Goal: Task Accomplishment & Management: Complete application form

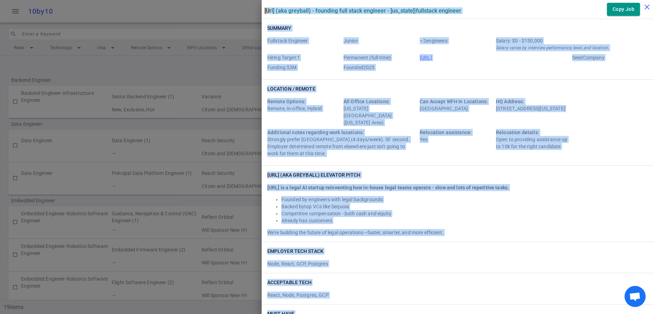
scroll to position [1172, 0]
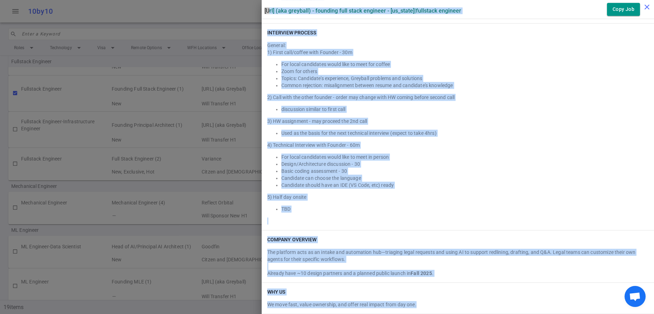
click at [648, 4] on icon "close" at bounding box center [647, 7] width 8 height 8
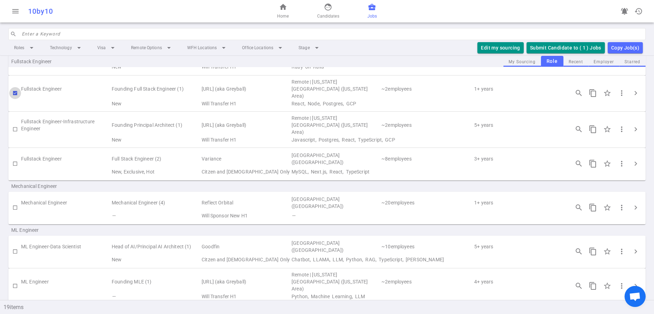
click at [15, 99] on input "checkbox" at bounding box center [15, 93] width 12 height 12
checkbox input "false"
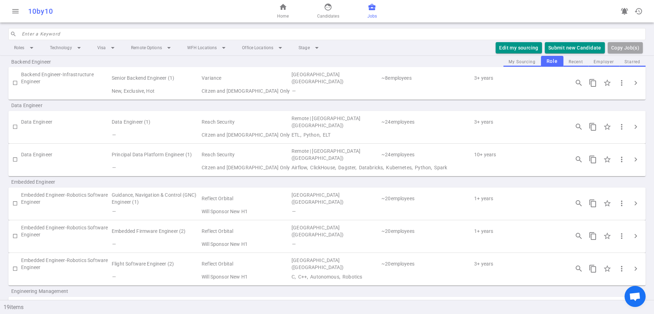
scroll to position [17, 0]
click at [17, 167] on input "checkbox" at bounding box center [15, 161] width 12 height 12
checkbox input "true"
click at [632, 166] on span "chevron_right" at bounding box center [636, 161] width 8 height 8
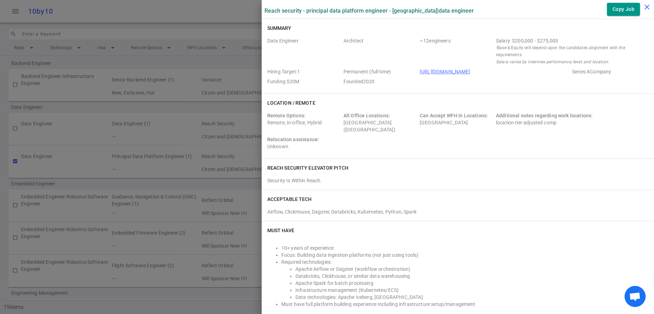
click at [651, 5] on icon "close" at bounding box center [647, 7] width 8 height 8
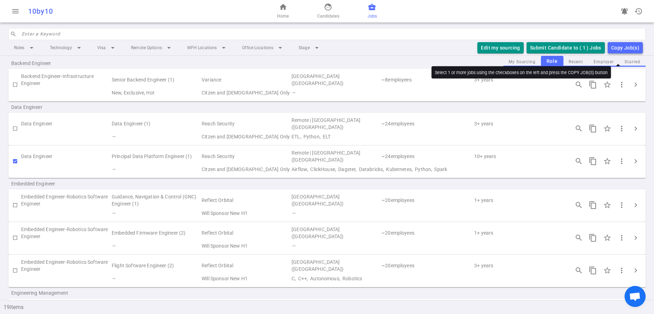
click at [623, 52] on div "Copy Job(s)" at bounding box center [626, 48] width 28 height 9
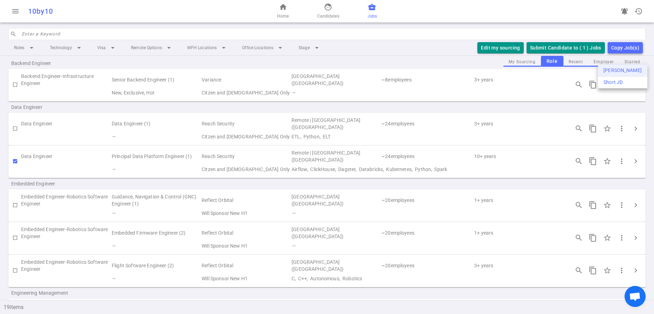
click at [620, 72] on div "[PERSON_NAME]" at bounding box center [623, 70] width 38 height 7
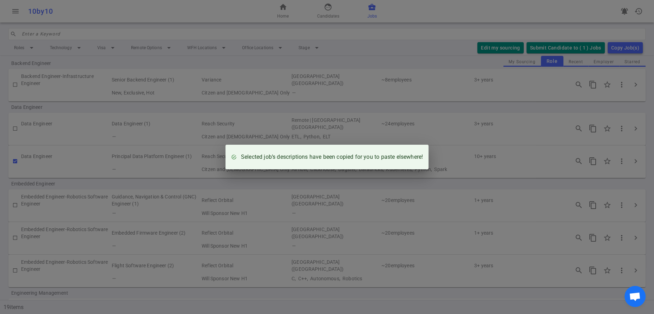
click at [212, 15] on div "Selected job’s descriptions have been copied for you to paste elsewhere!" at bounding box center [327, 157] width 654 height 314
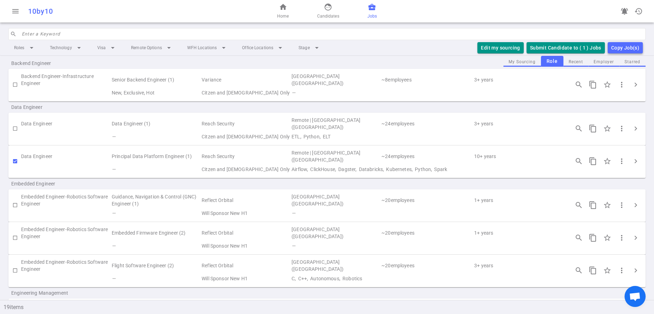
click at [545, 54] on button "Submit Candidate to ( 1 ) Jobs" at bounding box center [566, 48] width 78 height 12
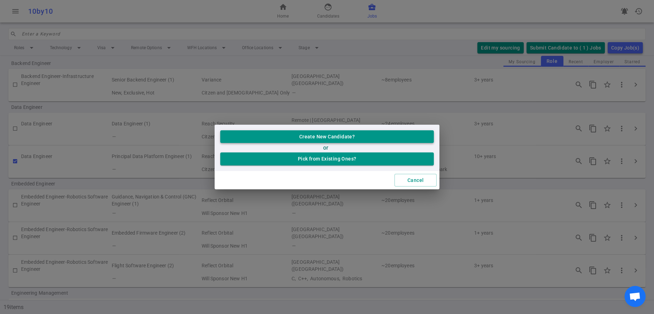
click at [351, 134] on button "Create New Candidate?" at bounding box center [327, 136] width 214 height 13
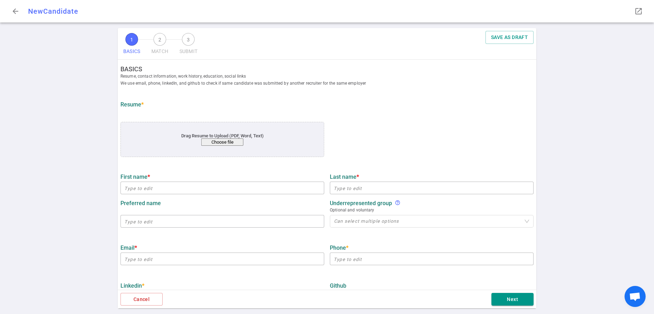
click at [232, 146] on button "Choose file" at bounding box center [222, 141] width 42 height 7
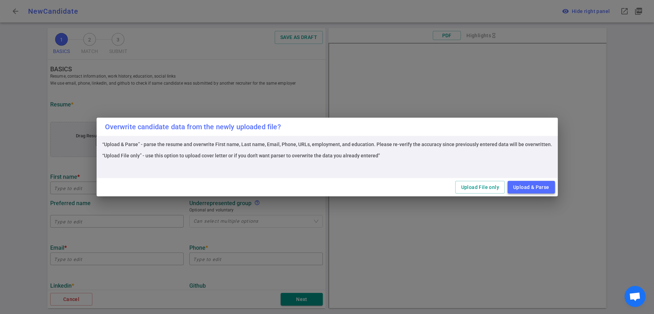
click at [555, 187] on button "Upload & Parse" at bounding box center [531, 187] width 47 height 13
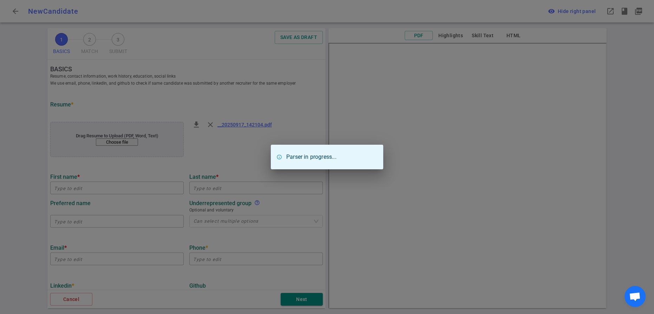
type input "Amit"
type input "[PERSON_NAME]"
type input "[EMAIL_ADDRESS][DOMAIN_NAME]"
type input "[PHONE_NUMBER]"
type input "[URL][DOMAIN_NAME]"
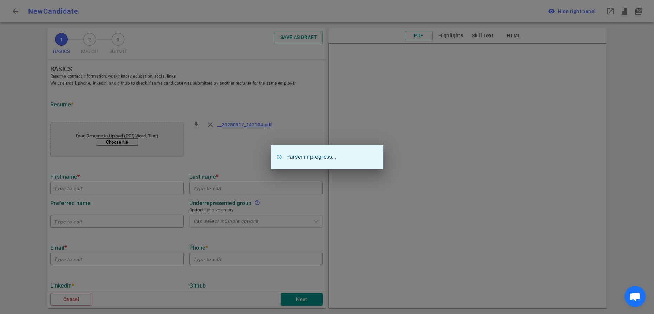
type input "Medialab"
type textarea "Engineering Manager"
type input "16.8"
type input "U.[US_STATE]"
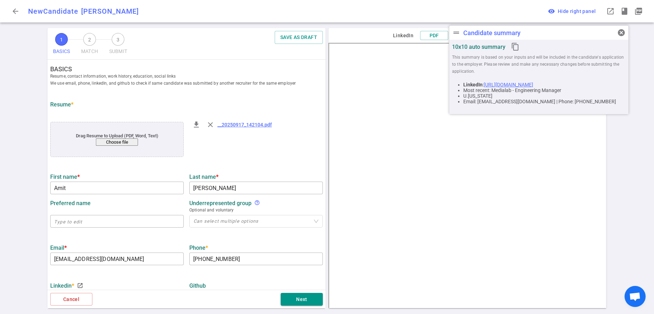
click at [142, 192] on ul "BASICS Resume, contact information, work history, education, social links We us…" at bounding box center [186, 308] width 278 height 496
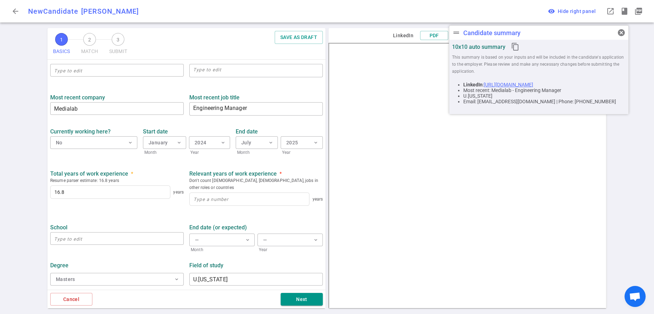
scroll to position [285, 0]
click at [194, 114] on textarea "Engineering Manager" at bounding box center [256, 109] width 126 height 10
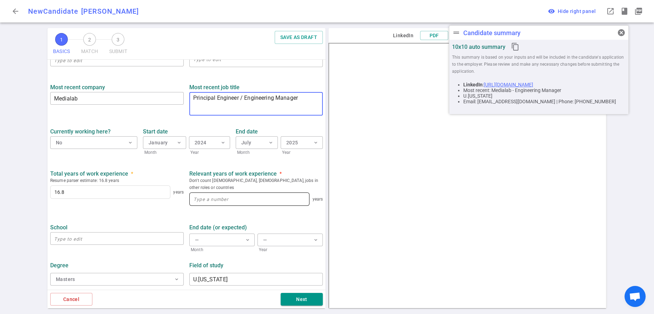
scroll to position [357, 0]
type textarea "Principal Engineer / Engineering Manager"
click at [207, 193] on input at bounding box center [249, 199] width 119 height 13
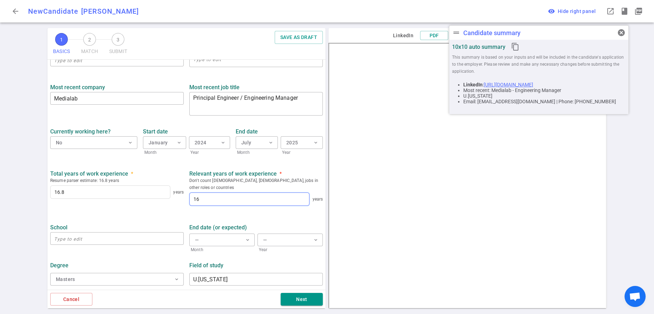
type input "16"
click at [169, 220] on div "School ​" at bounding box center [116, 236] width 139 height 33
click at [64, 233] on input "text" at bounding box center [117, 238] width 134 height 11
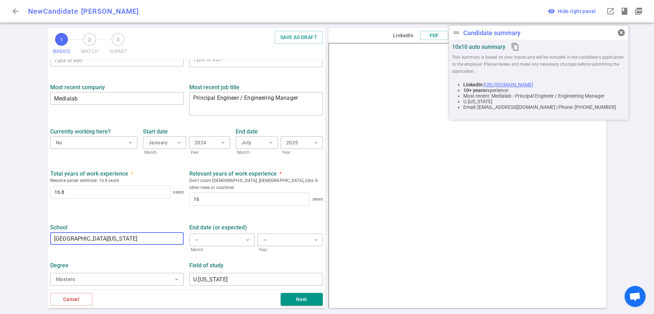
click at [59, 233] on input "[GEOGRAPHIC_DATA][US_STATE]" at bounding box center [117, 238] width 134 height 11
type input "[GEOGRAPHIC_DATA][US_STATE]"
click at [243, 274] on input "U.[US_STATE]" at bounding box center [256, 279] width 134 height 11
drag, startPoint x: 222, startPoint y: 274, endPoint x: 193, endPoint y: 274, distance: 29.2
click at [193, 274] on input "U.[US_STATE]" at bounding box center [256, 279] width 134 height 11
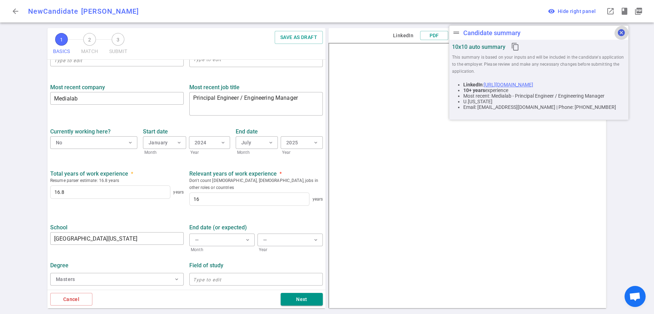
click at [619, 35] on span "cancel" at bounding box center [622, 32] width 8 height 8
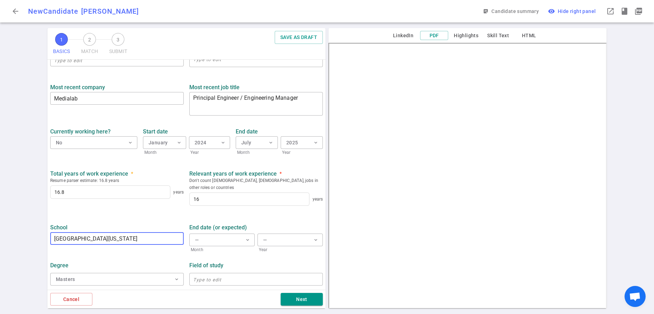
drag, startPoint x: 129, startPoint y: 230, endPoint x: 111, endPoint y: 230, distance: 18.6
click at [126, 233] on input "[GEOGRAPHIC_DATA][US_STATE]" at bounding box center [117, 238] width 134 height 11
click at [111, 233] on input "[GEOGRAPHIC_DATA][US_STATE]" at bounding box center [117, 238] width 134 height 11
click at [82, 233] on input "[GEOGRAPHIC_DATA][US_STATE]" at bounding box center [117, 238] width 134 height 11
drag, startPoint x: 71, startPoint y: 230, endPoint x: 91, endPoint y: 238, distance: 21.6
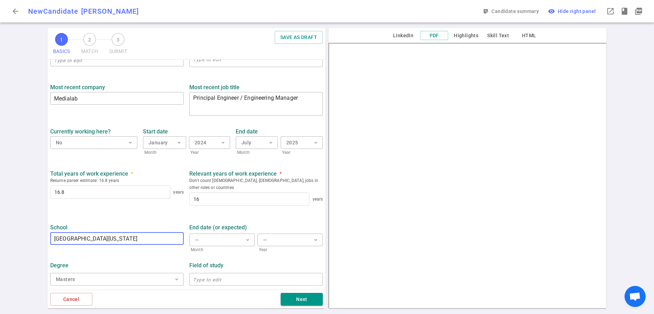
click at [73, 233] on input "[GEOGRAPHIC_DATA][US_STATE]" at bounding box center [117, 238] width 134 height 11
click at [93, 241] on div "School [GEOGRAPHIC_DATA][US_STATE] ​" at bounding box center [116, 236] width 139 height 33
click at [98, 233] on input "[GEOGRAPHIC_DATA][US_STATE]" at bounding box center [117, 238] width 134 height 11
type input "[US_STATE][GEOGRAPHIC_DATA]"
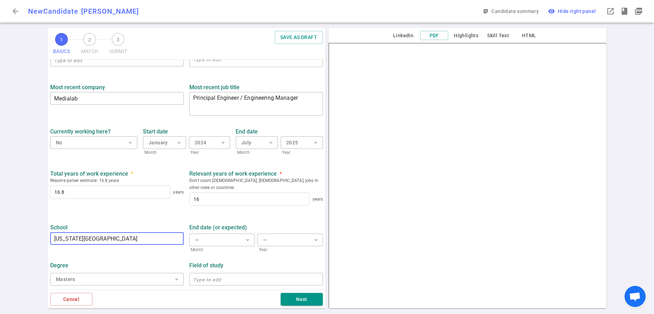
scroll to position [0, 0]
click at [208, 276] on input "text" at bounding box center [256, 279] width 134 height 11
type input "Computer Science"
click at [310, 298] on button "Next" at bounding box center [302, 299] width 42 height 13
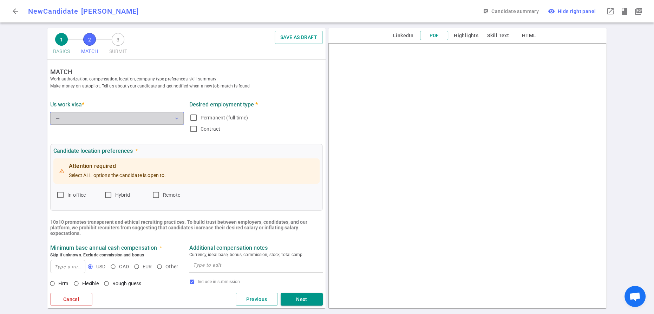
click at [177, 125] on button "— expand_more" at bounding box center [117, 118] width 134 height 13
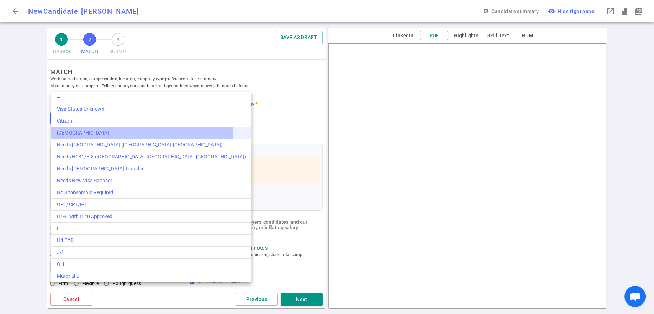
click at [142, 136] on div "[DEMOGRAPHIC_DATA]" at bounding box center [151, 132] width 189 height 7
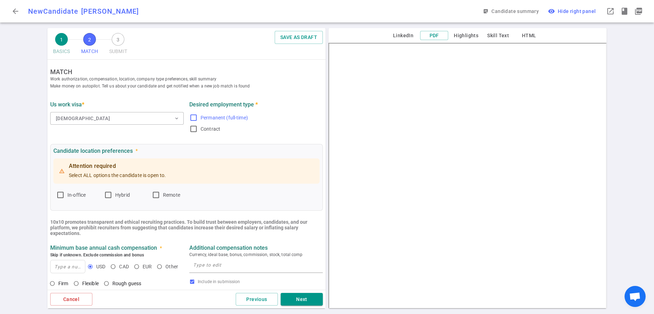
click at [193, 122] on input "Permanent (full-time)" at bounding box center [193, 118] width 8 height 8
checkbox input "true"
click at [112, 199] on input "Hybrid" at bounding box center [108, 195] width 8 height 8
checkbox input "true"
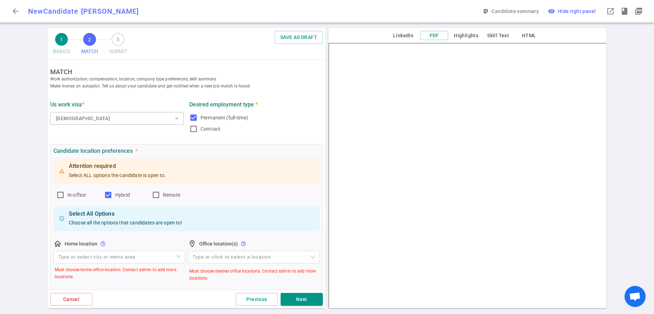
click at [62, 199] on input "In-office" at bounding box center [60, 195] width 8 height 8
checkbox input "true"
click at [160, 199] on input "Remote" at bounding box center [156, 195] width 8 height 8
checkbox input "true"
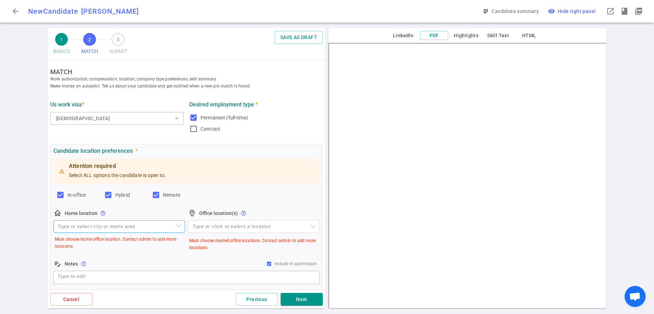
click at [153, 233] on input "search" at bounding box center [119, 227] width 123 height 12
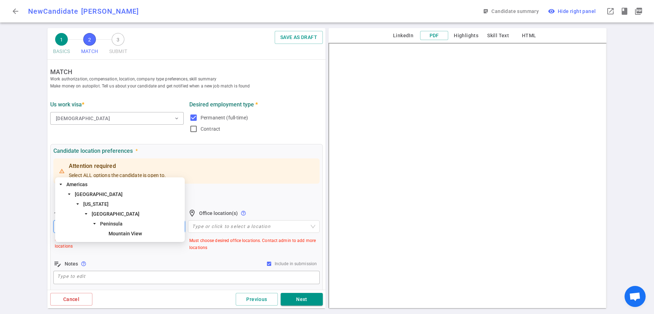
type input "mountain"
click at [140, 231] on span "Mountain View" at bounding box center [125, 234] width 33 height 6
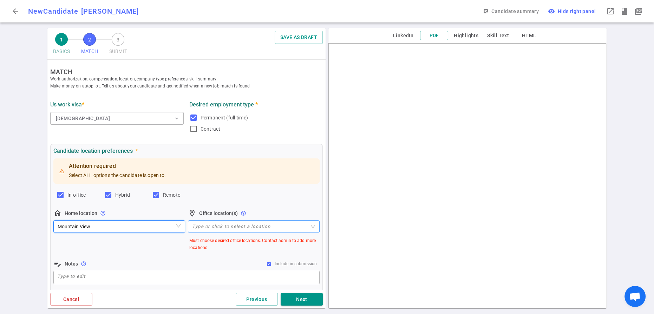
click at [216, 229] on div at bounding box center [250, 226] width 122 height 5
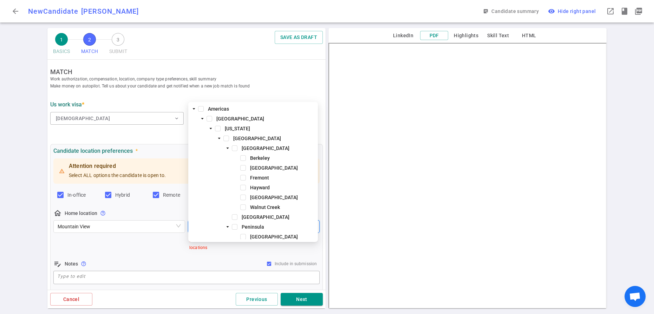
type input "san fr"
click at [226, 140] on span at bounding box center [227, 139] width 6 height 6
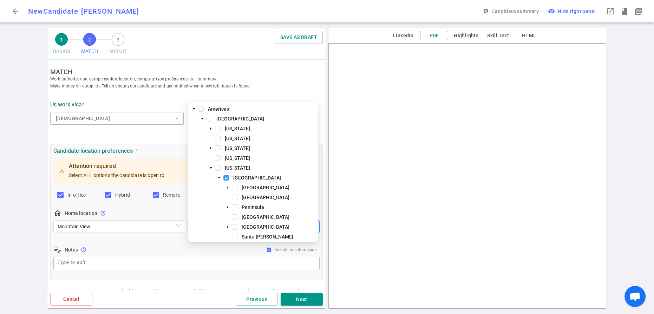
scroll to position [0, 0]
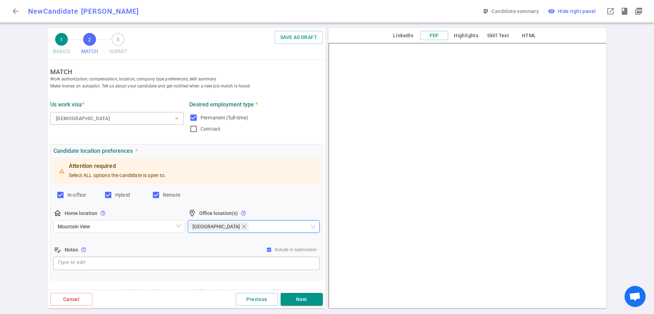
click at [174, 136] on div "US work visa * [DEMOGRAPHIC_DATA] expand_more" at bounding box center [116, 117] width 139 height 38
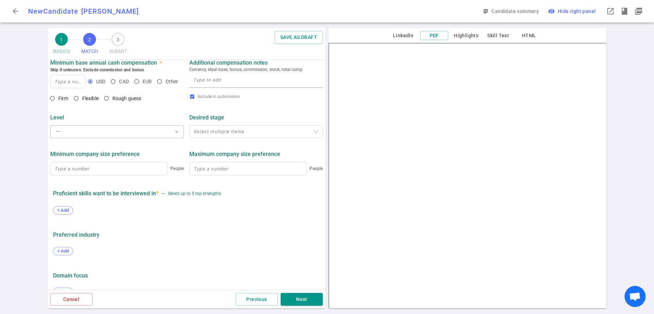
scroll to position [257, 0]
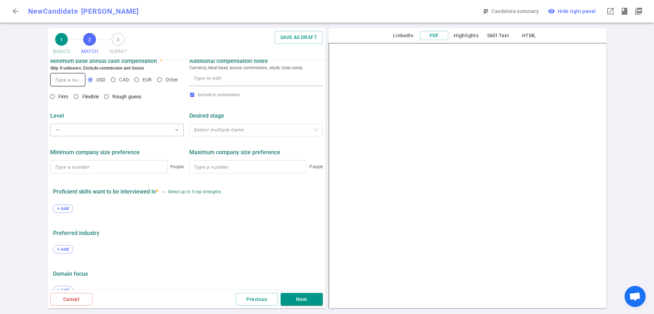
click at [60, 86] on input at bounding box center [68, 79] width 34 height 13
type input "230,000"
click at [112, 103] on input "Rough guess" at bounding box center [107, 97] width 12 height 12
radio input "true"
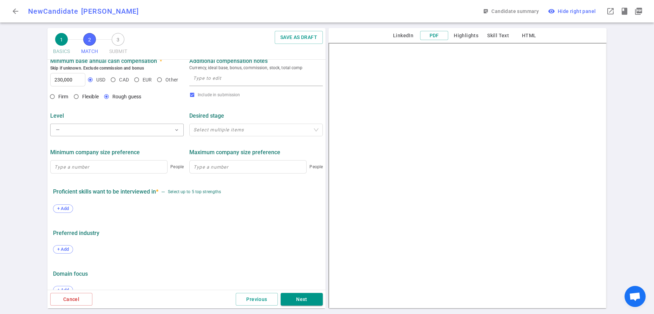
scroll to position [0, 0]
click at [220, 84] on textarea at bounding box center [256, 79] width 126 height 10
type textarea "said flexible and market rate"
click at [175, 133] on span "expand_more" at bounding box center [177, 130] width 6 height 6
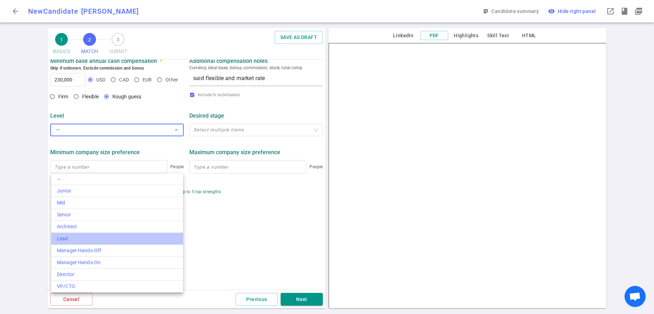
click at [79, 243] on div "Lead" at bounding box center [117, 238] width 121 height 7
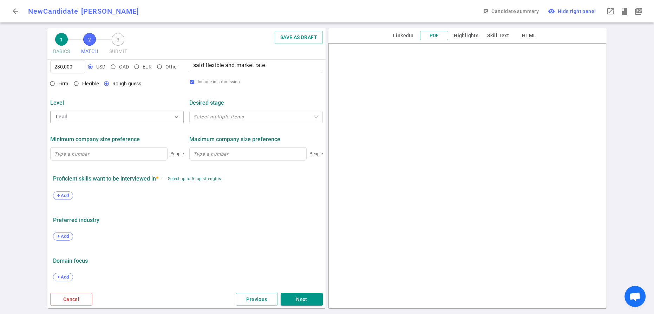
scroll to position [349, 0]
click at [67, 193] on span "+ Add" at bounding box center [63, 195] width 17 height 5
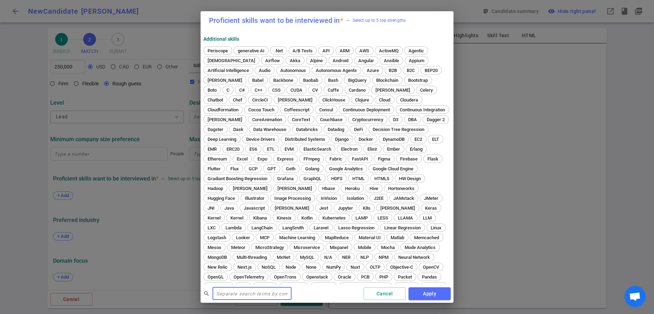
click at [232, 293] on input "text" at bounding box center [252, 293] width 79 height 11
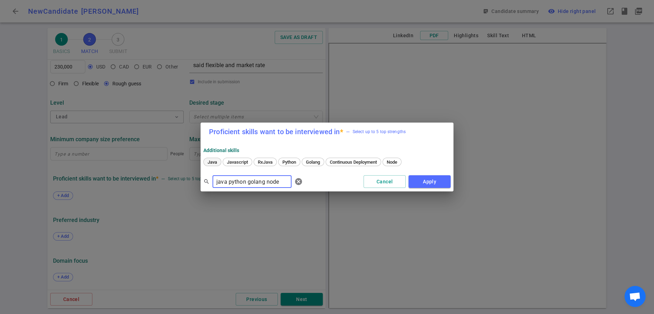
type input "java python golang node"
click at [218, 163] on span "Java" at bounding box center [212, 162] width 14 height 5
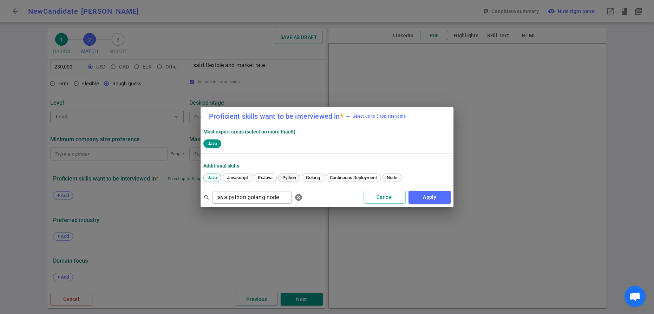
click at [299, 180] on span "Python" at bounding box center [289, 177] width 19 height 5
click at [323, 180] on span "Golang" at bounding box center [313, 177] width 19 height 5
click at [400, 180] on span "Node" at bounding box center [392, 177] width 15 height 5
click at [428, 204] on button "Apply" at bounding box center [430, 197] width 42 height 13
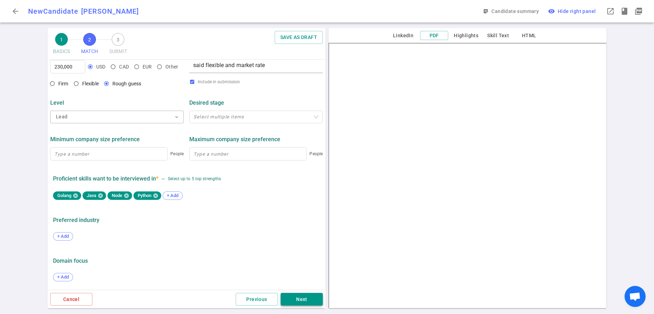
click at [305, 300] on button "Next" at bounding box center [302, 299] width 42 height 13
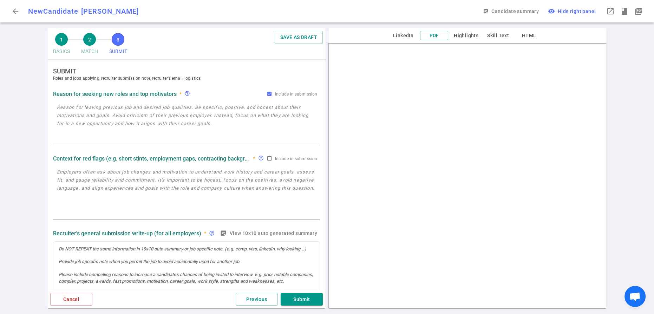
scroll to position [0, 0]
click at [129, 137] on textarea at bounding box center [186, 124] width 259 height 40
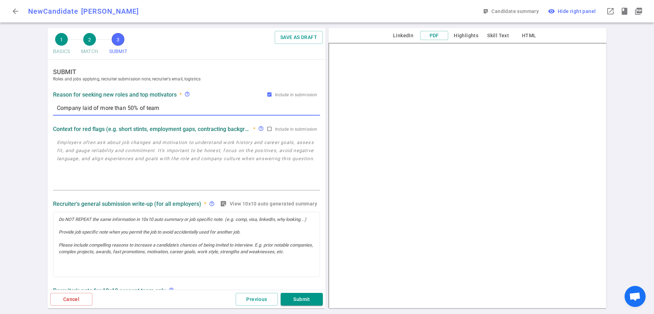
type textarea "Company laid of more than 50% of team"
click at [164, 242] on div at bounding box center [186, 244] width 266 height 65
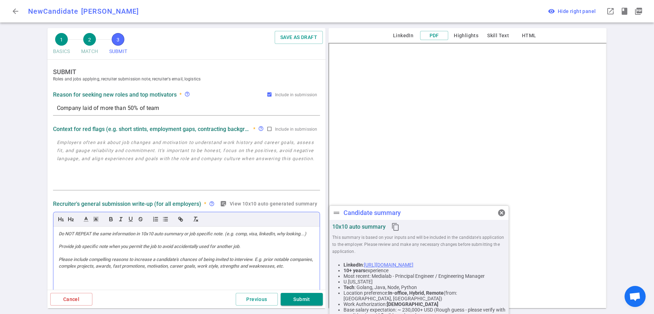
click at [159, 237] on div at bounding box center [187, 234] width 256 height 6
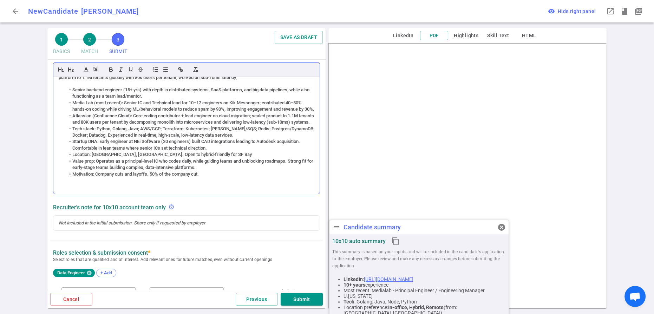
scroll to position [146, 0]
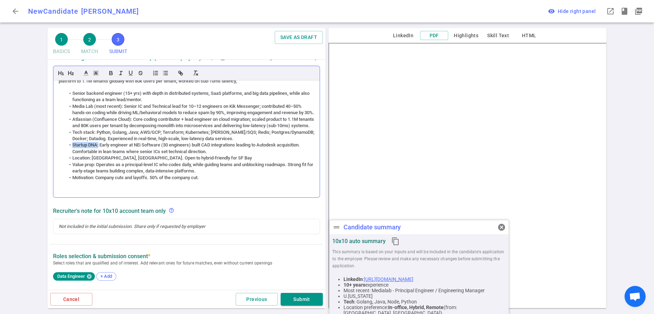
drag, startPoint x: 101, startPoint y: 159, endPoint x: 74, endPoint y: 159, distance: 26.7
click at [74, 155] on li "Startup DNA: Early engineer at NEi Software (30 engineers) built CAD integratio…" at bounding box center [190, 148] width 249 height 13
click at [114, 76] on icon "button" at bounding box center [111, 73] width 6 height 6
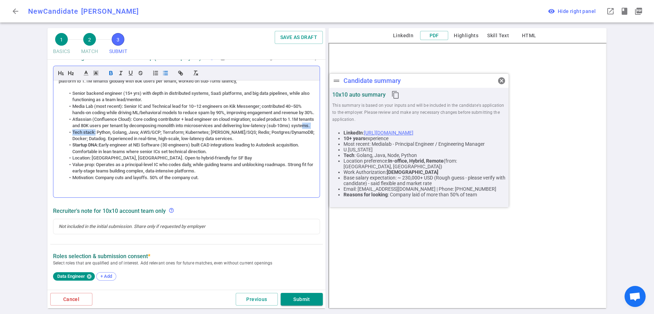
click at [97, 143] on ul "Senior backend engineer (15+ yrs) with depth in distributed systems, SaaS platf…" at bounding box center [187, 135] width 256 height 91
click at [97, 142] on li "Tech stack: Python, Golang, Java; AWS/GCP; Terraform; Kubernetes; [PERSON_NAME]…" at bounding box center [190, 135] width 249 height 13
drag, startPoint x: 97, startPoint y: 147, endPoint x: 75, endPoint y: 147, distance: 22.5
click at [75, 142] on li "Tech stack: Python, Golang, Java; AWS/GCP; Terraform; Kubernetes; [PERSON_NAME]…" at bounding box center [190, 135] width 249 height 13
click at [112, 76] on icon "button" at bounding box center [111, 73] width 6 height 6
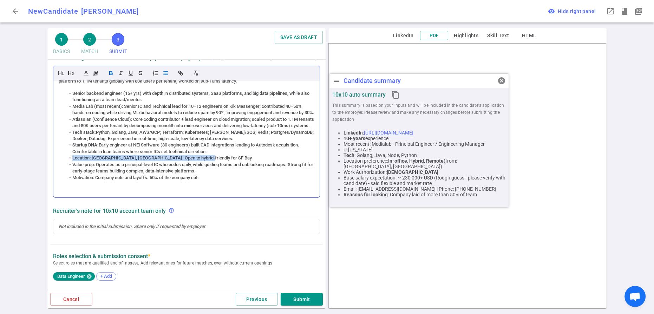
drag, startPoint x: 208, startPoint y: 172, endPoint x: 59, endPoint y: 172, distance: 149.0
click at [59, 172] on div "Amit is comfortable as a senior IC who codes daily , while also functioning as …" at bounding box center [186, 138] width 266 height 117
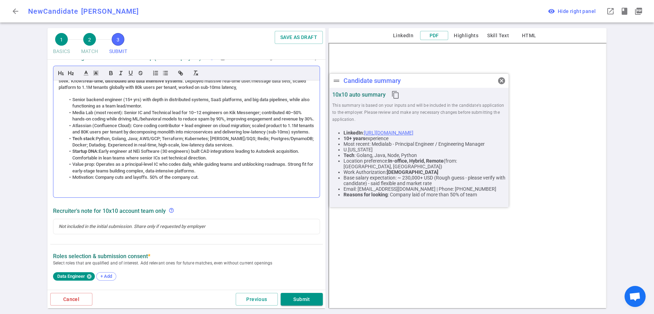
scroll to position [28, 0]
drag, startPoint x: 211, startPoint y: 188, endPoint x: 67, endPoint y: 192, distance: 143.4
click at [67, 181] on ul "Senior backend engineer (15+ yrs) with depth in distributed systems, SaaS platf…" at bounding box center [187, 139] width 256 height 84
drag, startPoint x: 208, startPoint y: 192, endPoint x: 69, endPoint y: 194, distance: 138.5
click at [69, 181] on li "Motivation: Company cuts and layoffs. 50% of the company cut." at bounding box center [190, 177] width 249 height 6
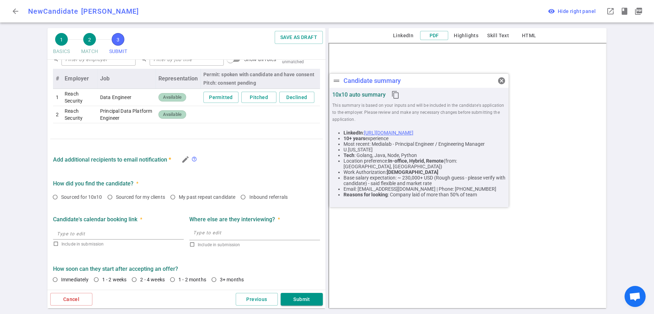
scroll to position [506, 0]
click at [116, 191] on input "Sourced for my clients" at bounding box center [110, 197] width 12 height 12
radio input "true"
click at [57, 274] on input "Immediately" at bounding box center [55, 280] width 12 height 12
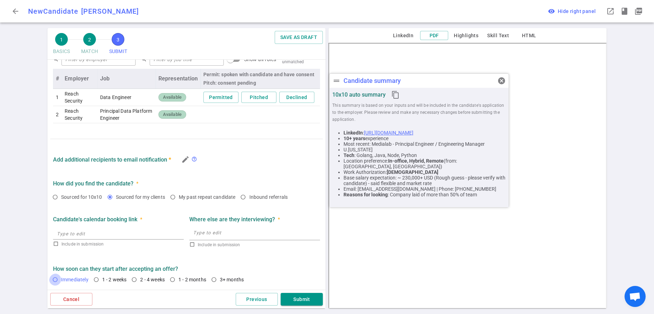
radio input "true"
click at [298, 293] on button "Submit" at bounding box center [302, 299] width 42 height 13
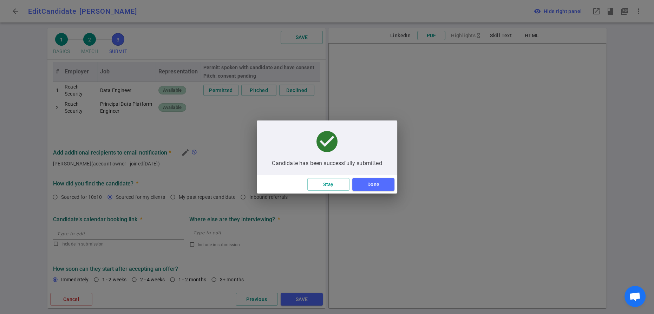
scroll to position [17, 0]
click at [382, 191] on button "Done" at bounding box center [374, 184] width 42 height 13
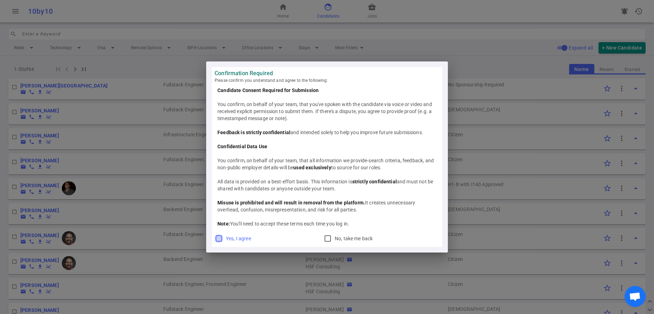
click at [219, 243] on input "Yes, I agree" at bounding box center [219, 238] width 8 height 8
checkbox input "true"
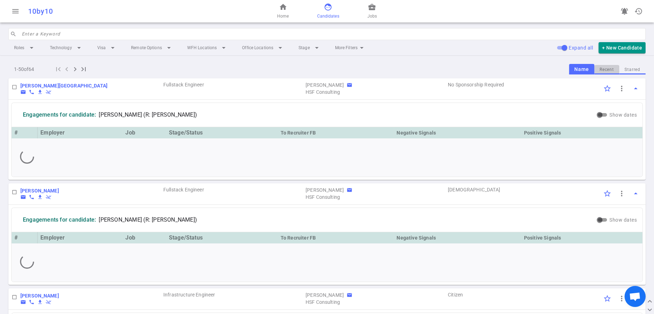
click at [599, 75] on button "Recent" at bounding box center [607, 69] width 25 height 9
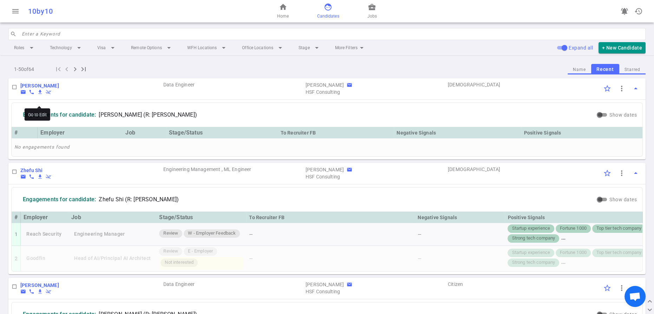
click at [39, 89] on b "[PERSON_NAME]" at bounding box center [39, 86] width 39 height 6
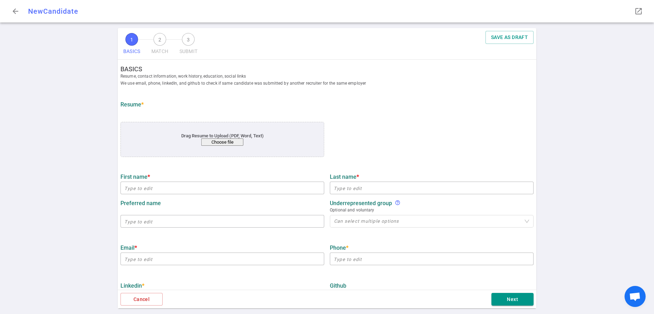
type input "Amit"
type input "[PERSON_NAME]"
type input "[EMAIL_ADDRESS][DOMAIN_NAME]"
type input "[PHONE_NUMBER]"
type input "[URL][DOMAIN_NAME]"
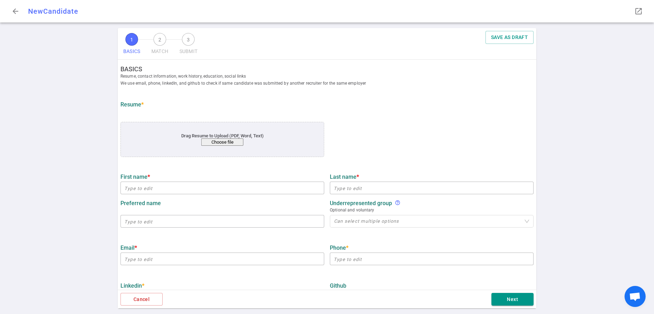
type input "Medialab"
type textarea "Principal Engineer / Engineering Manager"
type input "16.8"
type input "16"
type input "[US_STATE][GEOGRAPHIC_DATA]"
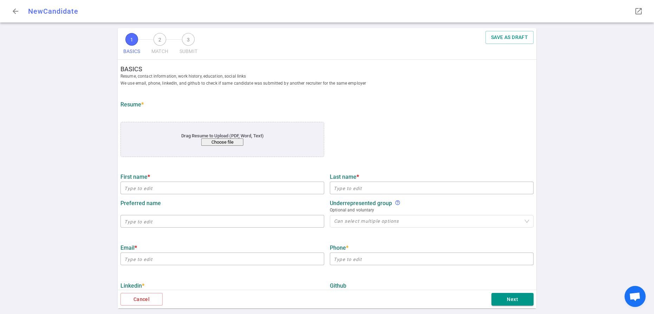
type input "Computer Science"
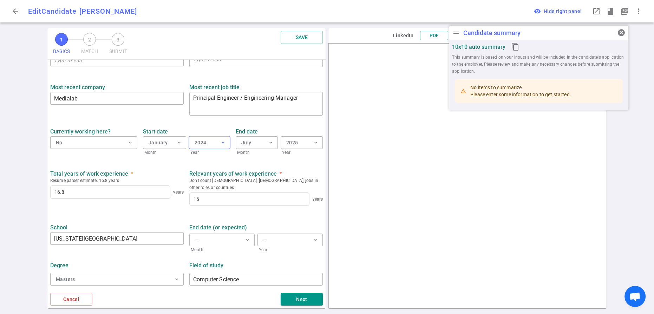
scroll to position [358, 0]
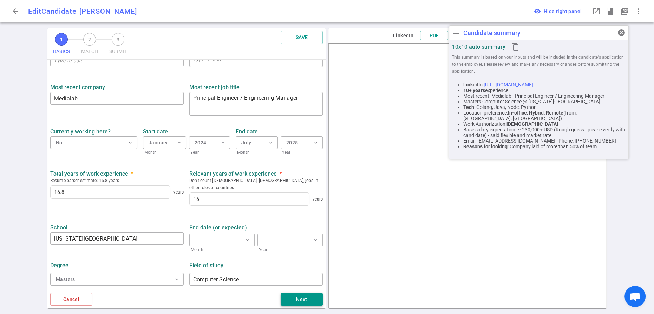
click at [294, 297] on button "Next" at bounding box center [302, 299] width 42 height 13
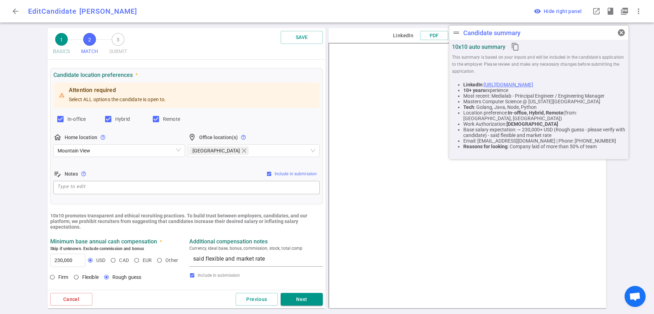
scroll to position [382, 0]
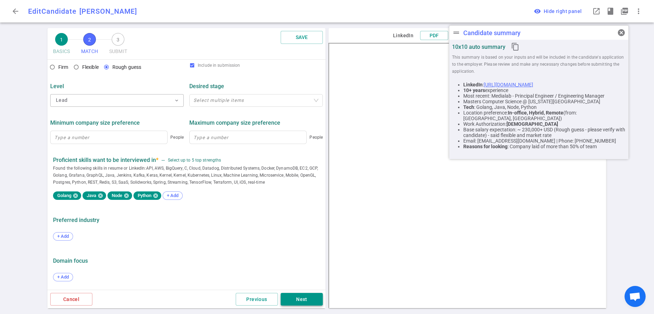
click at [306, 295] on button "Next" at bounding box center [302, 299] width 42 height 13
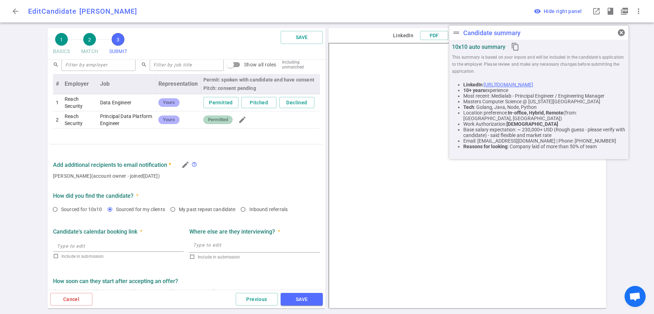
scroll to position [368, 0]
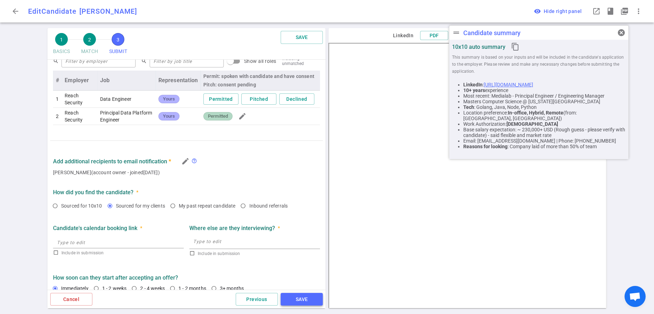
click at [298, 301] on button "SAVE" at bounding box center [302, 299] width 42 height 13
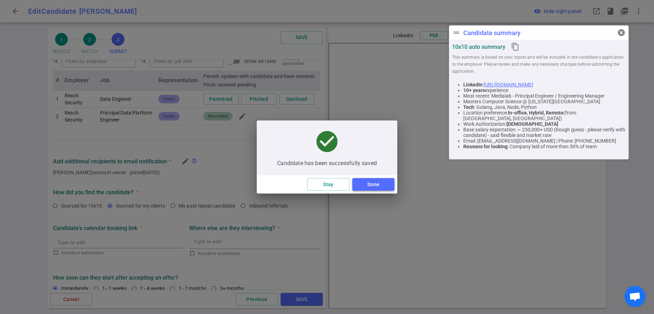
click at [373, 188] on button "Done" at bounding box center [374, 184] width 42 height 13
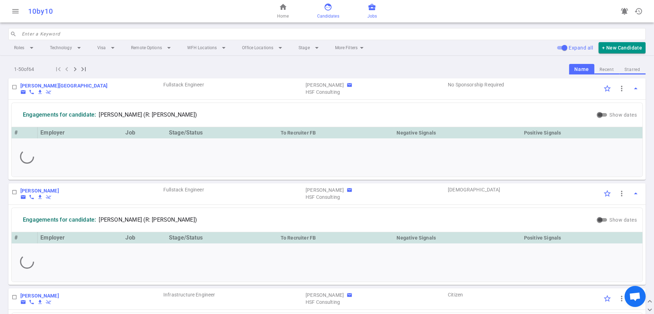
click at [376, 10] on span "business_center" at bounding box center [372, 7] width 8 height 8
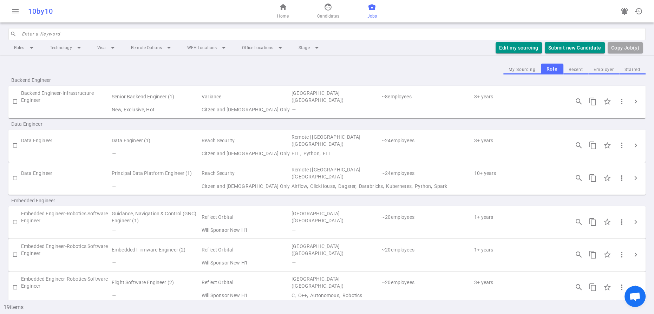
click at [15, 184] on input "checkbox" at bounding box center [15, 178] width 12 height 12
checkbox input "true"
click at [554, 54] on button "Submit Candidate to ( 1 ) Jobs" at bounding box center [566, 48] width 78 height 12
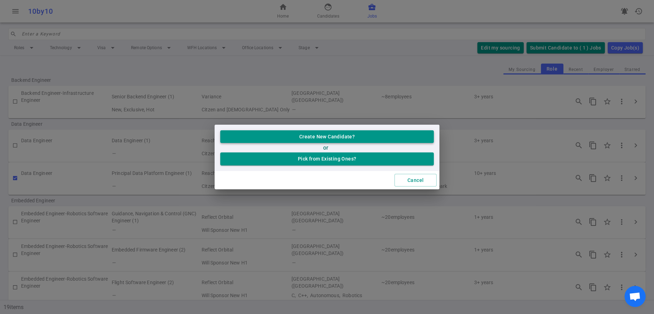
click at [317, 133] on button "Create New Candidate?" at bounding box center [327, 136] width 214 height 13
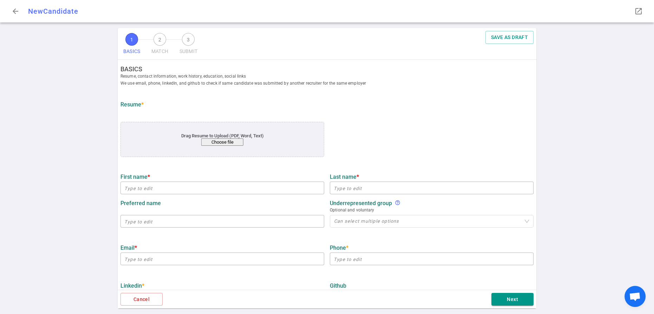
click at [219, 146] on button "Choose file" at bounding box center [222, 141] width 42 height 7
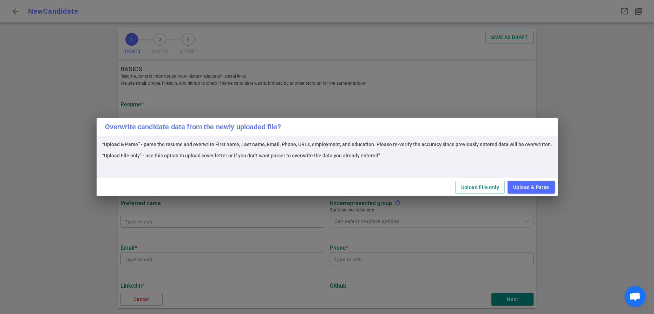
click at [556, 225] on div "Overwrite candidate data from the newly uploaded file? “Upload & Parse” - parse…" at bounding box center [327, 157] width 654 height 314
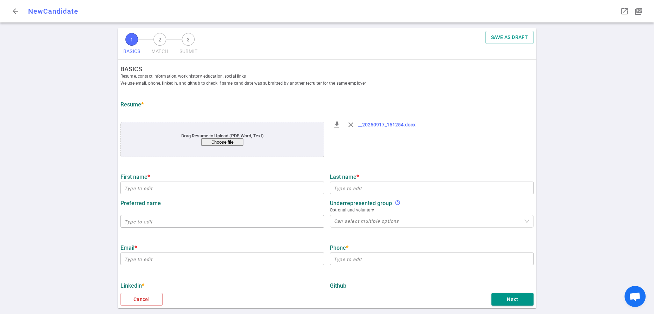
click at [384, 128] on link "__20250917_151254.docx" at bounding box center [387, 125] width 58 height 6
click at [354, 129] on span "close" at bounding box center [351, 125] width 8 height 8
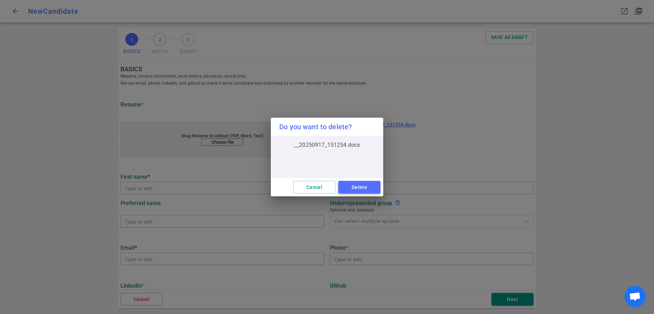
click at [351, 187] on button "Delete" at bounding box center [359, 187] width 42 height 13
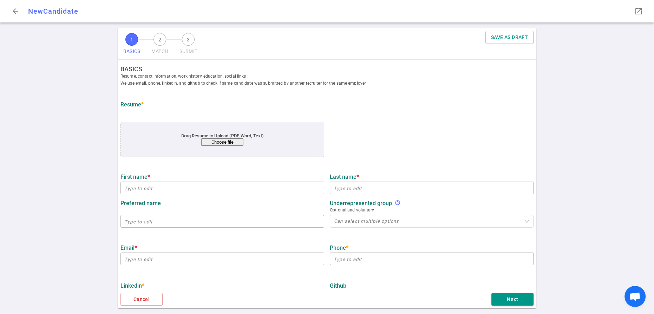
click at [227, 146] on button "Choose file" at bounding box center [222, 141] width 42 height 7
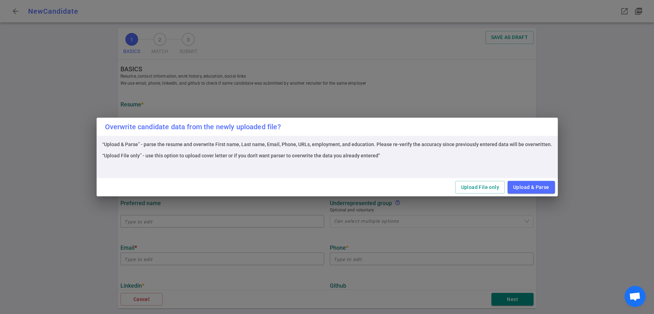
click at [555, 188] on button "Upload & Parse" at bounding box center [531, 187] width 47 height 13
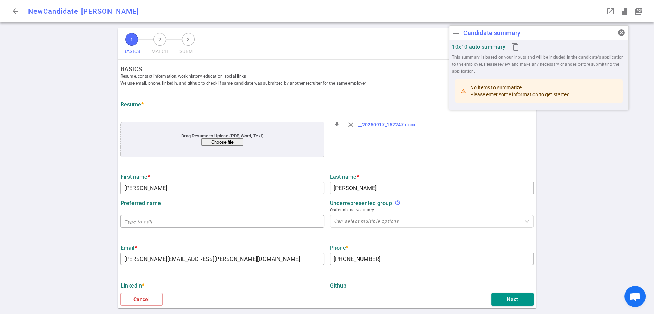
type input "[PERSON_NAME]"
type input "[PERSON_NAME][EMAIL_ADDRESS][PERSON_NAME][DOMAIN_NAME]"
type input "[PHONE_NUMBER]"
type input "Real Estate Investment Ml"
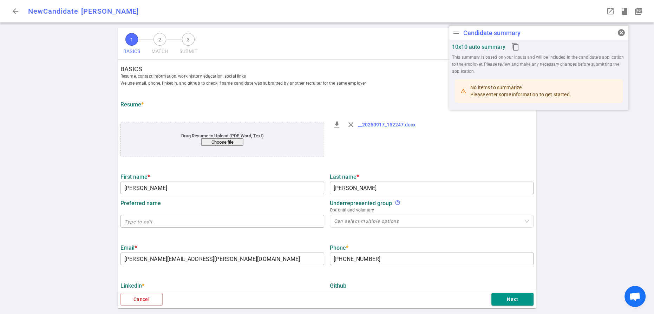
type input "10.3"
type input "[GEOGRAPHIC_DATA][US_STATE]"
type input "Math Economics"
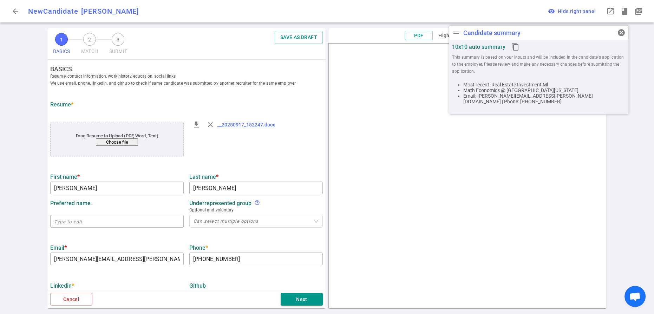
click at [20, 130] on div "1 BASICS 2 MATCH 3 SUBMIT SAVE AS DRAFT BASICS Resume, contact information, wor…" at bounding box center [327, 171] width 654 height 286
click at [619, 33] on span "cancel" at bounding box center [622, 32] width 8 height 8
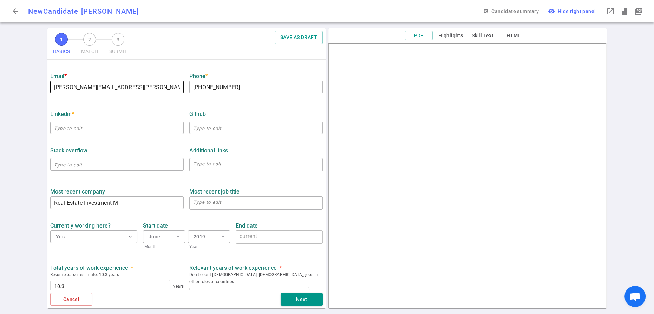
scroll to position [173, 0]
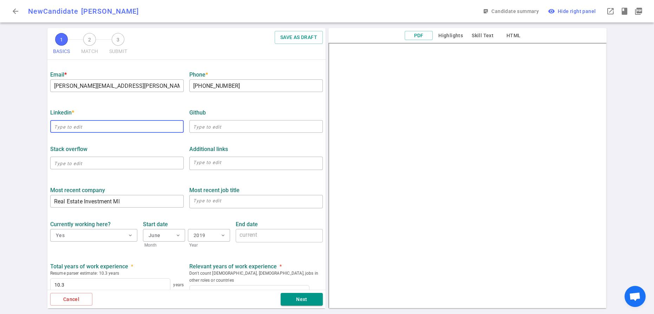
click at [92, 132] on input "text" at bounding box center [117, 126] width 134 height 11
paste input "[URL][DOMAIN_NAME][PERSON_NAME]"
click at [116, 155] on div "Stack Overflow" at bounding box center [117, 149] width 134 height 13
type input "[URL][DOMAIN_NAME][PERSON_NAME]"
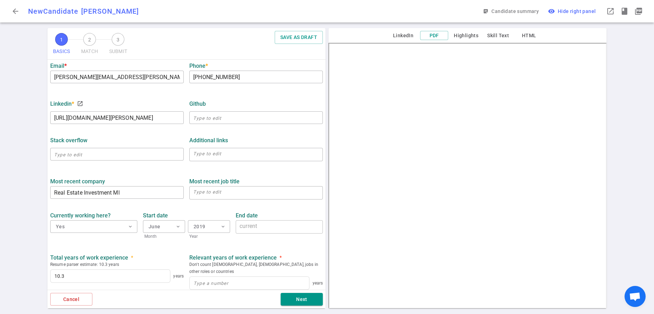
scroll to position [243, 0]
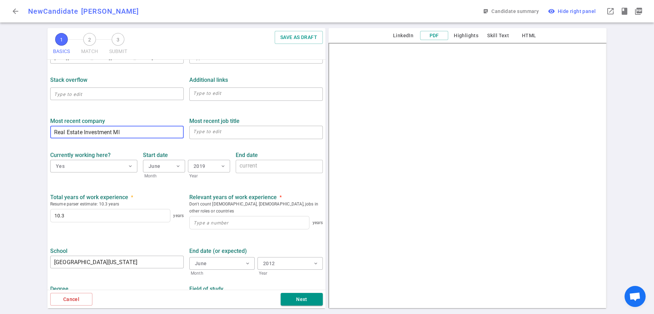
drag, startPoint x: 147, startPoint y: 185, endPoint x: 38, endPoint y: 185, distance: 109.0
click at [38, 185] on div "1 BASICS 2 MATCH 3 SUBMIT SAVE AS DRAFT BASICS Resume, contact information, wor…" at bounding box center [327, 171] width 654 height 286
type input "TikTok"
click at [131, 194] on div "Most recent company TikTok ​ Most recent job title x ​ Currently working here? …" at bounding box center [186, 175] width 278 height 122
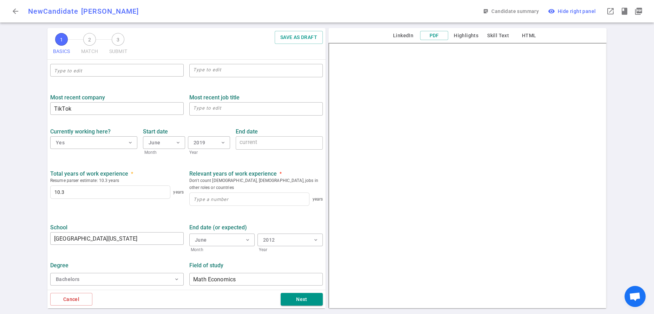
scroll to position [334, 0]
click at [132, 140] on span "expand_more" at bounding box center [131, 143] width 6 height 6
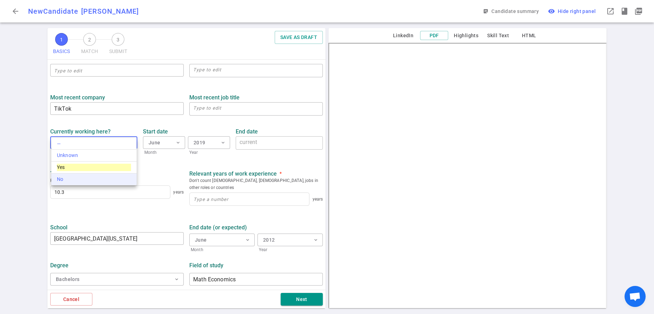
click at [79, 183] on div "No" at bounding box center [94, 179] width 74 height 7
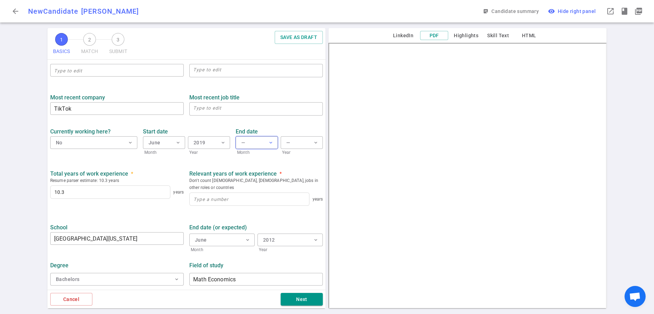
click at [270, 140] on span "expand_more" at bounding box center [271, 143] width 6 height 6
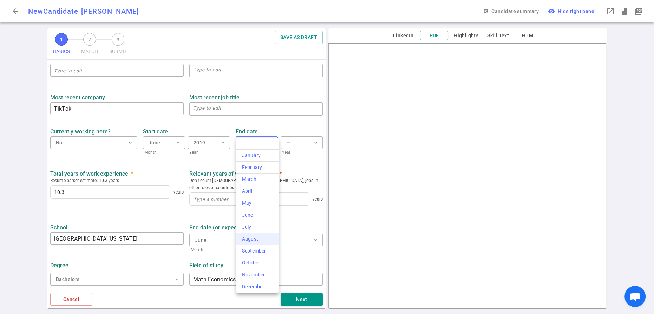
click at [256, 243] on div "August" at bounding box center [257, 238] width 31 height 7
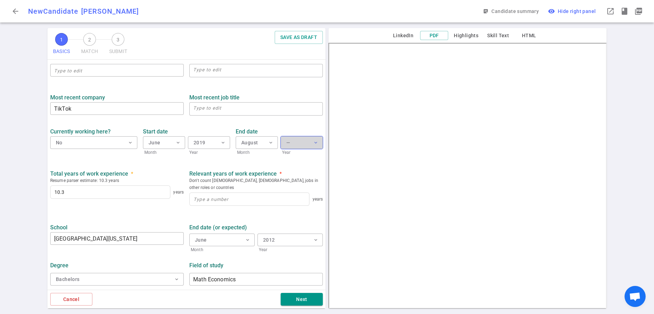
click at [314, 140] on span "expand_more" at bounding box center [316, 143] width 6 height 6
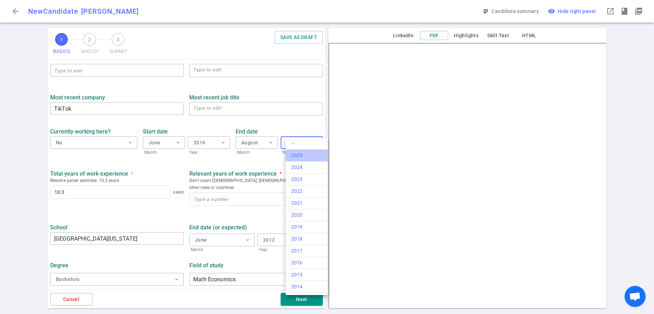
click at [307, 159] on div "2025" at bounding box center [306, 155] width 31 height 7
click at [244, 164] on div "Total years of work experience * Resume parser estimate: 10.3 years 10.3 years …" at bounding box center [186, 187] width 278 height 47
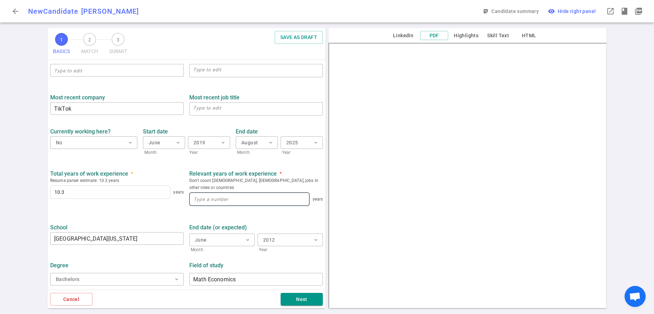
click at [218, 199] on input at bounding box center [249, 199] width 119 height 13
type input "10"
click at [231, 216] on ul "BASICS Resume, contact information, work history, education, social links We us…" at bounding box center [186, 42] width 278 height 496
click at [302, 295] on button "Next" at bounding box center [302, 299] width 42 height 13
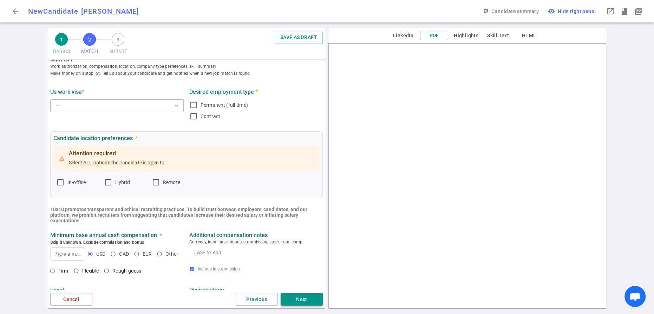
scroll to position [0, 0]
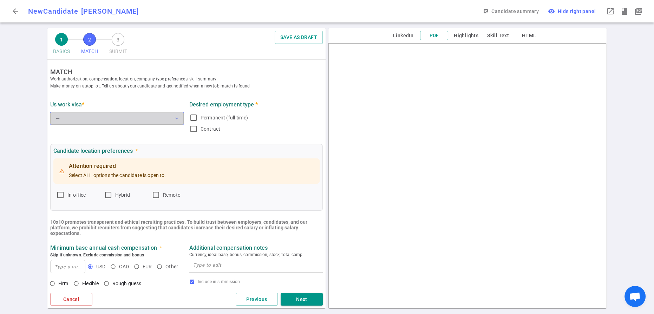
click at [177, 121] on span "expand_more" at bounding box center [177, 119] width 6 height 6
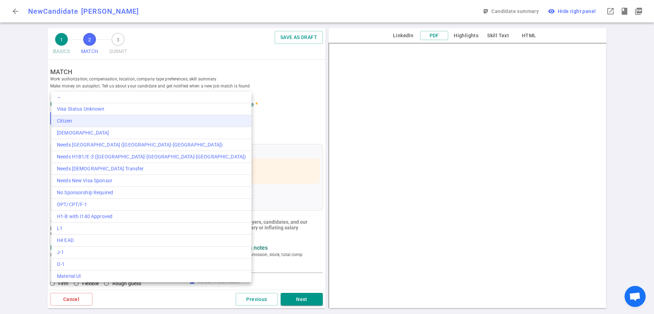
click at [118, 125] on div "Citizen" at bounding box center [151, 120] width 189 height 7
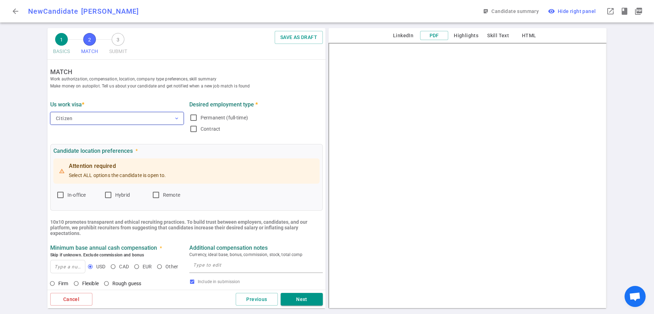
click at [194, 122] on input "Permanent (full-time)" at bounding box center [193, 118] width 8 height 8
checkbox input "true"
click at [112, 199] on input "Hybrid" at bounding box center [108, 195] width 8 height 8
checkbox input "true"
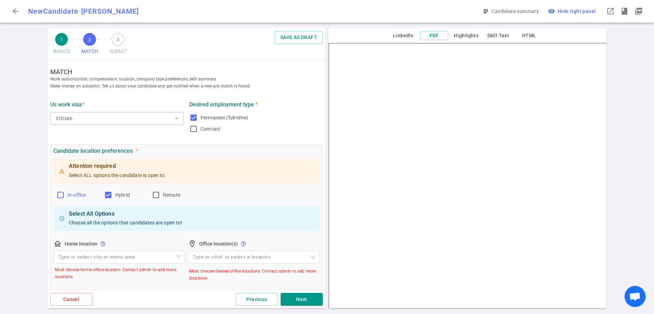
click at [65, 199] on input "In-office" at bounding box center [60, 195] width 8 height 8
checkbox input "true"
click at [160, 199] on input "Remote" at bounding box center [156, 195] width 8 height 8
checkbox input "true"
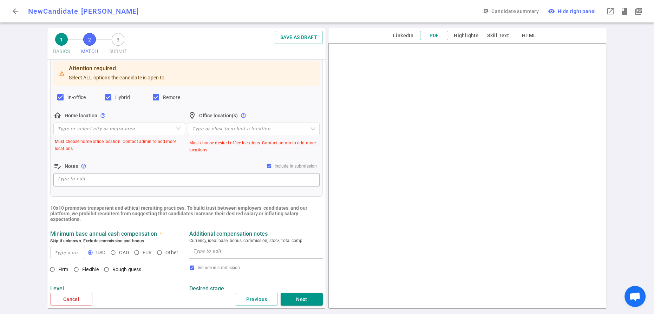
scroll to position [99, 0]
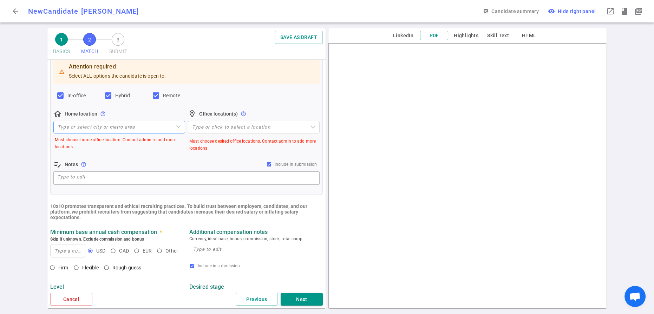
click at [77, 133] on input "search" at bounding box center [119, 127] width 123 height 12
type input "U"
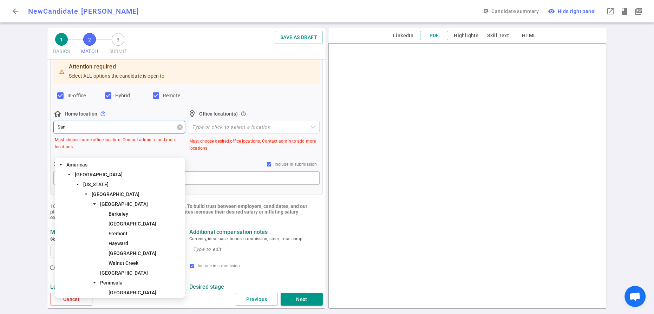
type input "San f"
click at [139, 196] on span "[GEOGRAPHIC_DATA]" at bounding box center [116, 195] width 48 height 6
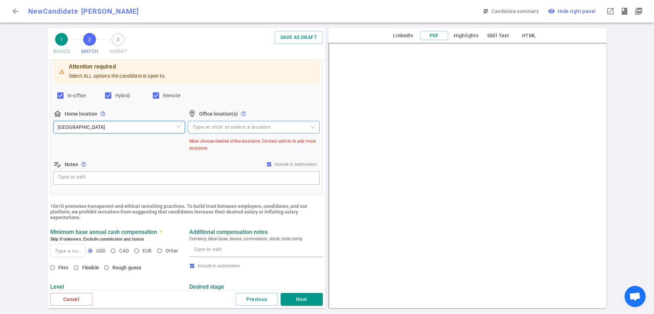
click at [214, 134] on div "Type or click to select a location" at bounding box center [254, 127] width 132 height 13
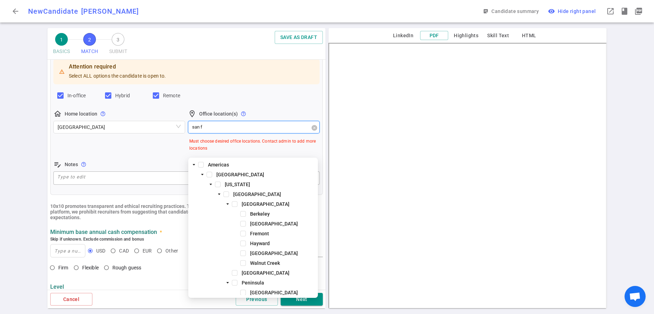
type input "san fr"
click at [259, 195] on span "[GEOGRAPHIC_DATA]" at bounding box center [257, 195] width 48 height 6
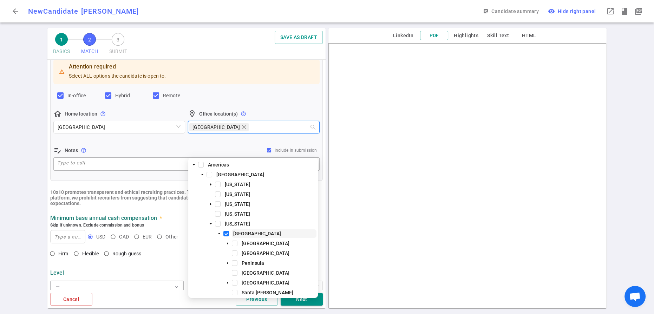
scroll to position [0, 0]
click at [152, 171] on div "Attention required Select ALL options the candidate is open to. In-office Hybri…" at bounding box center [186, 115] width 266 height 115
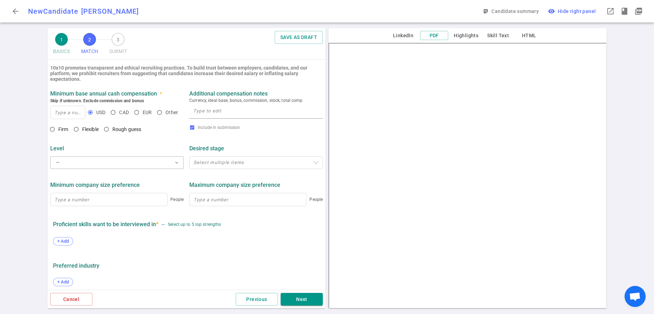
scroll to position [225, 0]
click at [64, 118] on input at bounding box center [68, 111] width 34 height 13
type input "225,000"
click at [82, 135] on input "Flexible" at bounding box center [76, 129] width 12 height 12
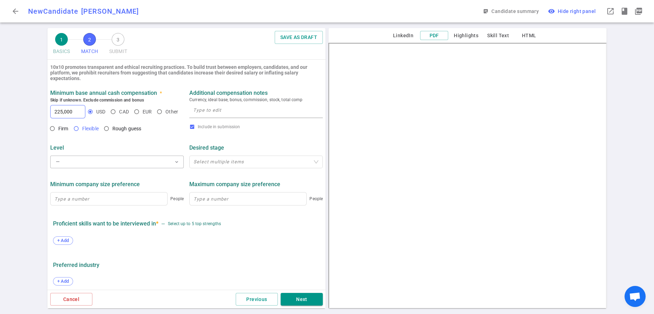
radio input "true"
click at [210, 116] on textarea at bounding box center [256, 111] width 126 height 10
type textarea "200-250k range"
click at [177, 165] on span "expand_more" at bounding box center [177, 162] width 6 height 6
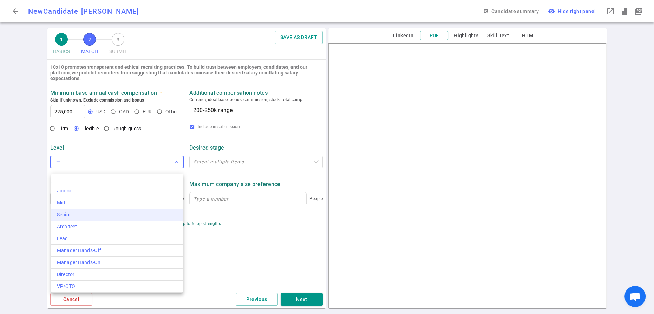
click at [88, 219] on div "Senior" at bounding box center [117, 214] width 121 height 7
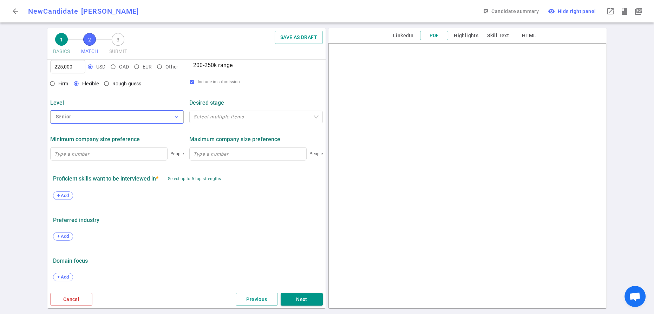
scroll to position [349, 0]
click at [64, 193] on span "+ Add" at bounding box center [63, 195] width 17 height 5
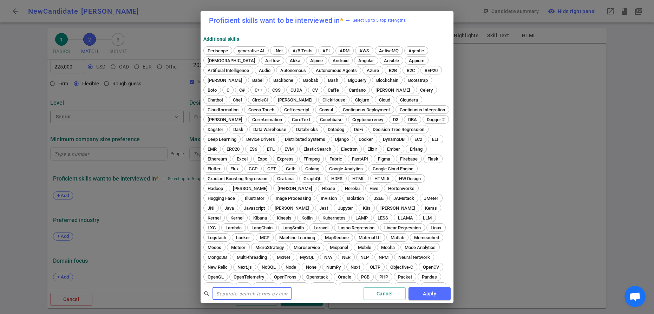
click at [230, 291] on input "text" at bounding box center [252, 293] width 79 height 11
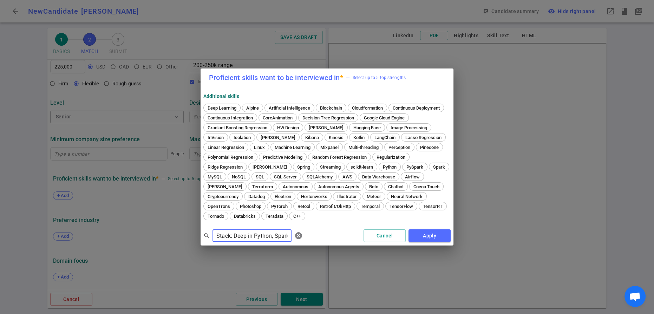
scroll to position [0, 450]
type input "Stack: Deep in Python, Spark, SQL, AWS, Node.js, with hands-on Airflow, [PERSON…"
click at [381, 170] on span "Python" at bounding box center [390, 166] width 19 height 5
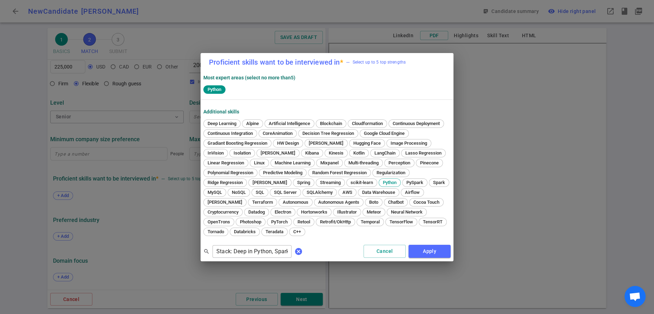
click at [303, 256] on span "cancel" at bounding box center [299, 251] width 8 height 8
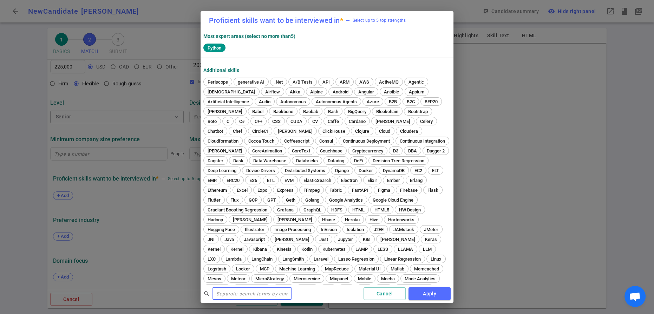
click at [257, 297] on input "text" at bounding box center [252, 293] width 79 height 11
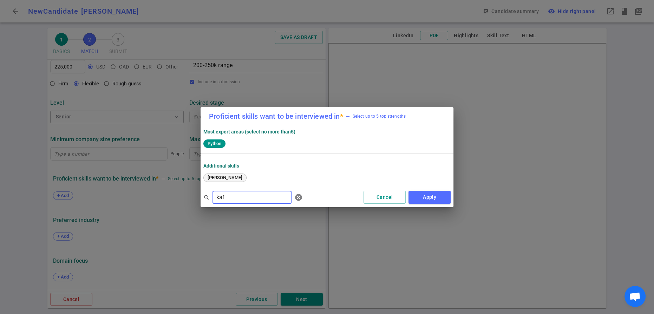
click at [215, 180] on span "[PERSON_NAME]" at bounding box center [225, 177] width 40 height 5
click at [233, 203] on input "kaf" at bounding box center [252, 197] width 79 height 11
type input "k"
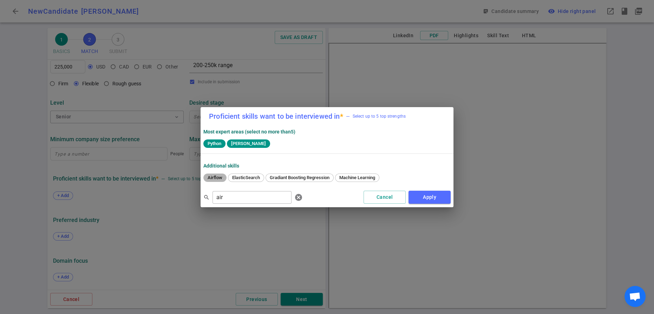
click at [212, 180] on span "Airflow" at bounding box center [215, 177] width 20 height 5
drag, startPoint x: 235, startPoint y: 204, endPoint x: 208, endPoint y: 204, distance: 27.4
click at [208, 204] on div "search air ​ cancel" at bounding box center [255, 197] width 102 height 14
click at [249, 180] on span "Spark" at bounding box center [240, 177] width 17 height 5
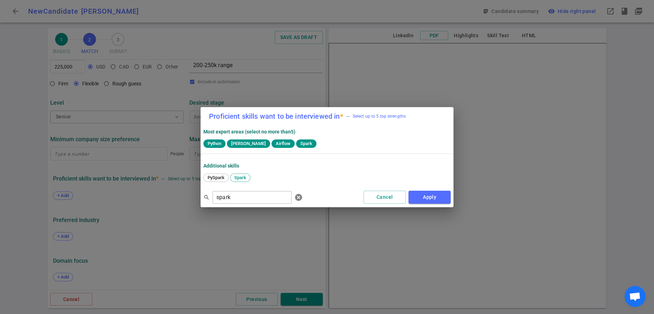
click at [242, 207] on div "search spark ​ [PERSON_NAME] Apply" at bounding box center [327, 198] width 253 height 20
click at [239, 203] on input "spark" at bounding box center [252, 197] width 79 height 11
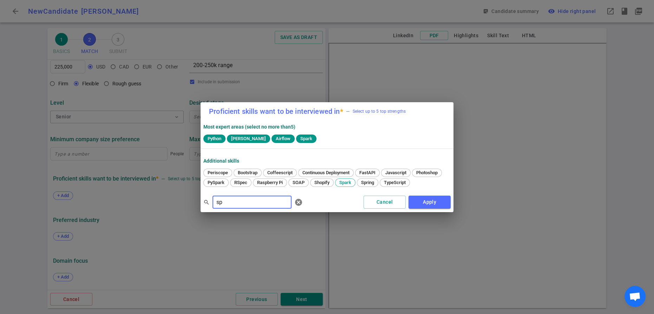
type input "s"
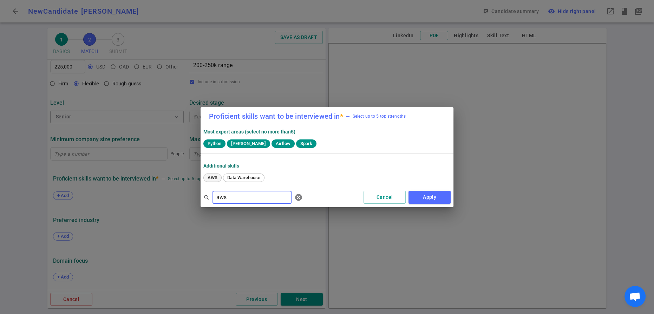
type input "aws"
click at [208, 180] on span "AWS" at bounding box center [212, 177] width 15 height 5
click at [435, 204] on button "Apply" at bounding box center [430, 197] width 42 height 13
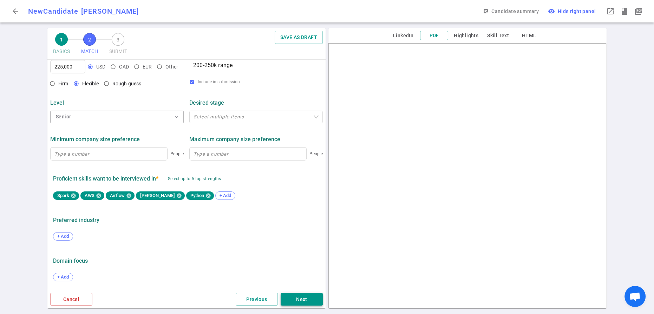
click at [296, 296] on button "Next" at bounding box center [302, 299] width 42 height 13
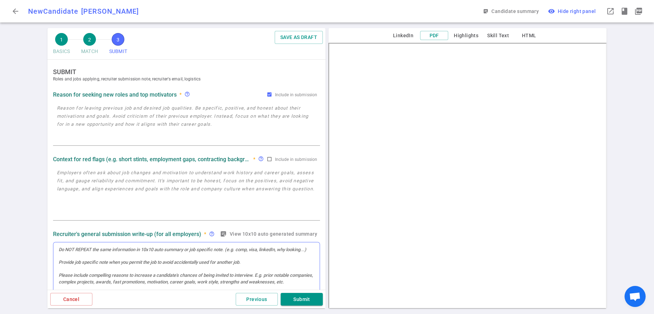
click at [114, 253] on div at bounding box center [187, 250] width 256 height 6
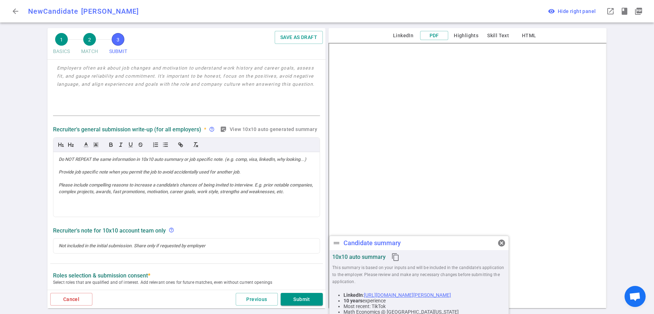
scroll to position [107, 0]
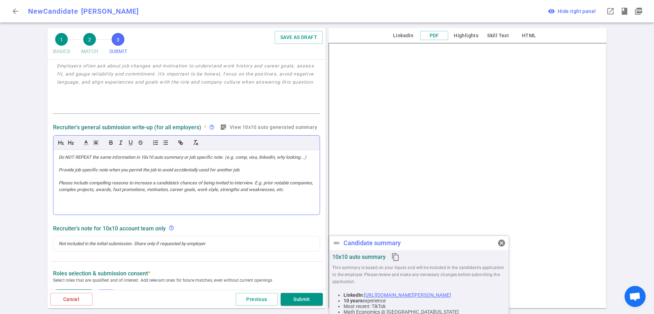
click at [105, 184] on div at bounding box center [186, 182] width 266 height 65
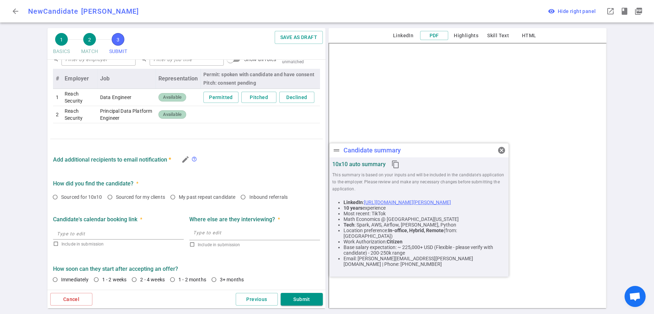
scroll to position [529, 0]
click at [237, 191] on input "Inbound referrals" at bounding box center [243, 197] width 12 height 12
radio input "true"
click at [102, 274] on input "1 - 2 weeks" at bounding box center [96, 280] width 12 height 12
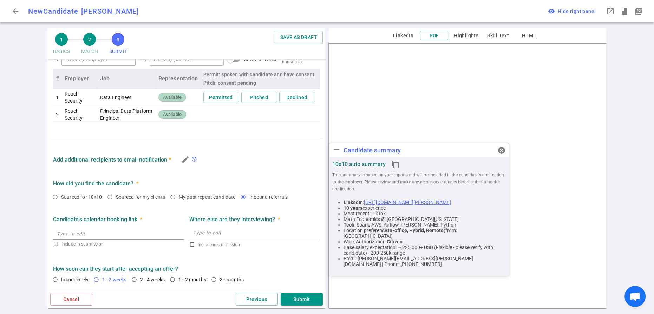
radio input "true"
click at [303, 298] on button "Submit" at bounding box center [302, 299] width 42 height 13
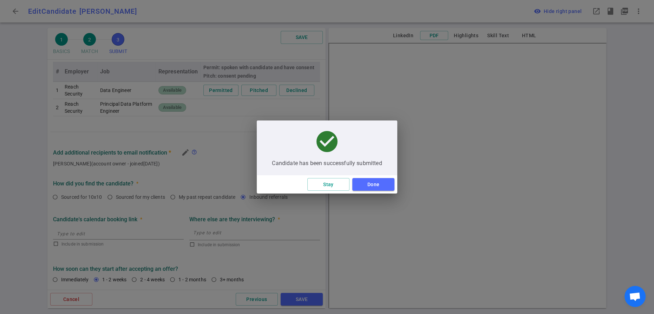
scroll to position [22, 0]
